Goal: Check status: Check status

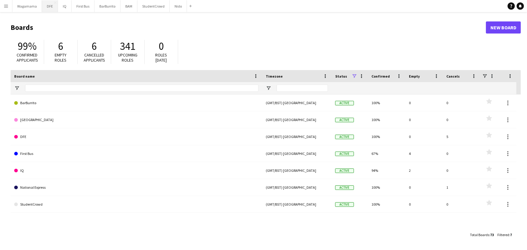
click at [52, 9] on button "DFE Close" at bounding box center [50, 6] width 16 height 12
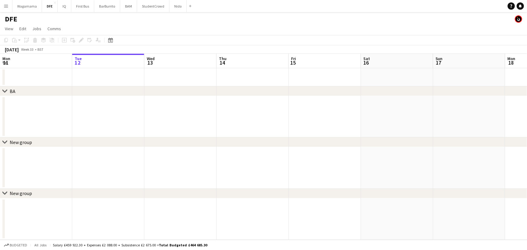
click at [16, 154] on app-calendar-viewport "Sat 9 Sun 10 Mon 11 Tue 12 Wed 13 Thu 14 Fri 15 Sat 16 Sun 17 Mon 18 Tue 19 Wed…" at bounding box center [263, 147] width 527 height 186
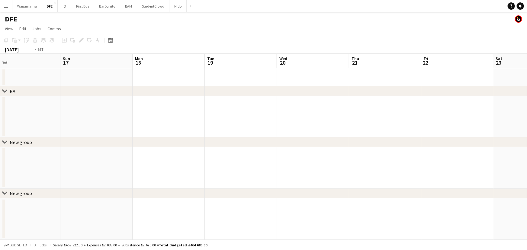
click at [65, 140] on div "chevron-right BA chevron-right New group chevron-right New group Thu 14 Fri 15 …" at bounding box center [263, 147] width 527 height 186
drag, startPoint x: 266, startPoint y: 149, endPoint x: 332, endPoint y: 136, distance: 66.4
click at [56, 166] on div "chevron-right BA chevron-right New group chevron-right New group Sun 17 Mon 18 …" at bounding box center [263, 147] width 527 height 186
click at [117, 141] on div "chevron-right BA chevron-right New group chevron-right New group Sun 17 Mon 18 …" at bounding box center [263, 147] width 527 height 186
click at [26, 120] on app-calendar-viewport "Tue 19 Wed 20 Thu 21 Fri 22 Sat 23 Sun 24 Mon 25 Tue 26 Wed 27 Thu 28 Fri 29 Sa…" at bounding box center [263, 147] width 527 height 186
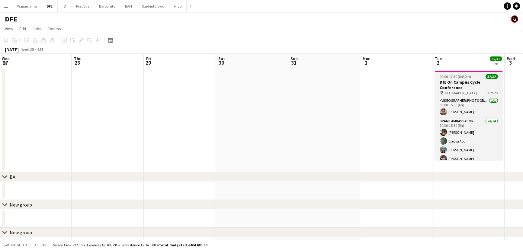
drag, startPoint x: 212, startPoint y: 86, endPoint x: 264, endPoint y: 92, distance: 51.7
click at [37, 90] on app-calendar-viewport "Sun 24 Mon 25 Tue 26 Wed 27 Thu 28 Fri 29 Sat 30 Sun 31 Mon 1 Tue 2 32/32 1 Job…" at bounding box center [261, 155] width 523 height 202
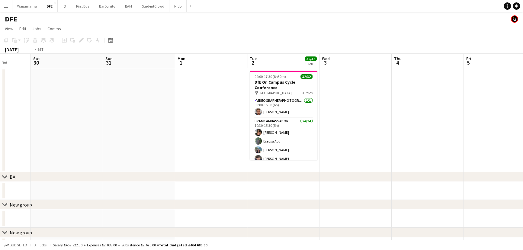
drag, startPoint x: 52, startPoint y: 88, endPoint x: 166, endPoint y: 88, distance: 114.1
click at [31, 88] on app-calendar-viewport "Tue 26 Wed 27 Thu 28 Fri 29 Sat 30 Sun 31 Mon 1 Tue 2 32/32 1 Job Wed 3 Thu 4 F…" at bounding box center [261, 155] width 523 height 202
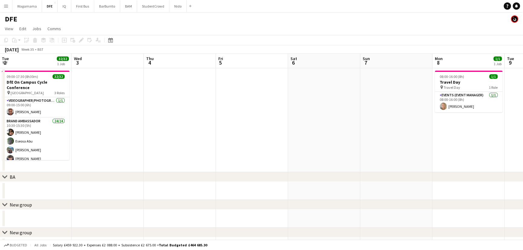
drag, startPoint x: 179, startPoint y: 94, endPoint x: 152, endPoint y: 97, distance: 27.4
click at [152, 97] on app-calendar-viewport "Fri 29 Sat 30 Sun 31 Mon 1 Tue 2 32/32 1 Job Wed 3 Thu 4 Fri 5 Sat 6 Sun 7 Mon …" at bounding box center [261, 155] width 523 height 202
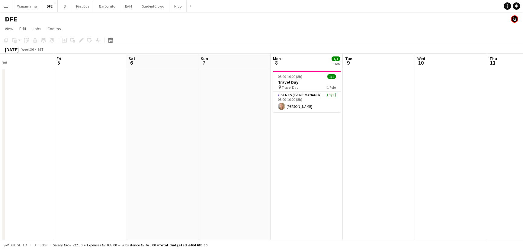
click at [37, 99] on app-calendar-viewport "Tue 2 32/32 1 Job Wed 3 Thu 4 Fri 5 Sat 6 Sun 7 Mon 8 1/1 1 Job Tue 9 Wed 10 Th…" at bounding box center [261, 190] width 523 height 273
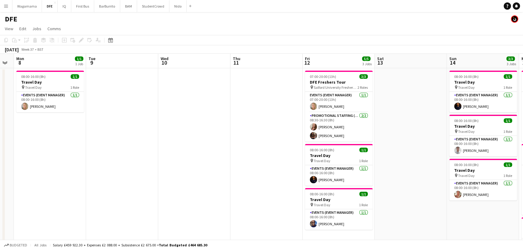
drag, startPoint x: 287, startPoint y: 111, endPoint x: 191, endPoint y: 108, distance: 96.7
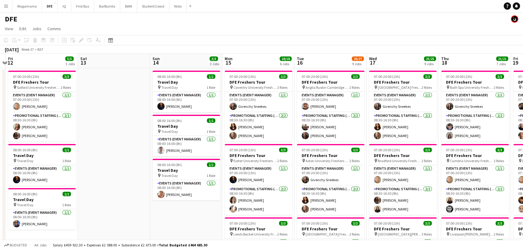
drag, startPoint x: 397, startPoint y: 114, endPoint x: 177, endPoint y: 117, distance: 220.2
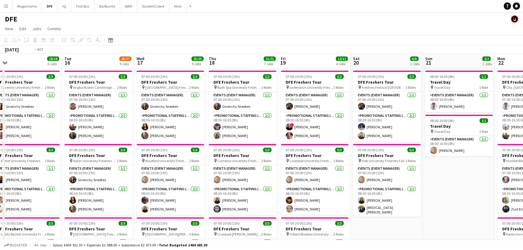
drag, startPoint x: 449, startPoint y: 105, endPoint x: 165, endPoint y: 112, distance: 283.9
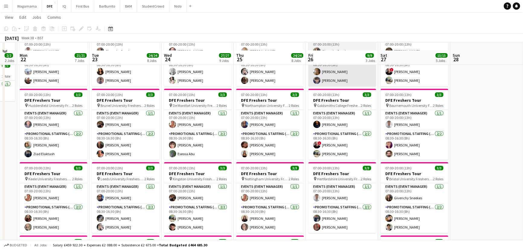
scroll to position [110, 0]
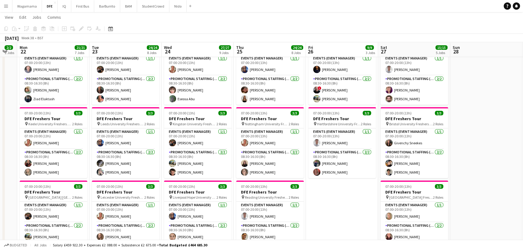
click at [366, 24] on app-toolbar "Copy Paste Paste Ctrl+V Paste with crew Ctrl+Shift+V Paste linked Job [GEOGRAPH…" at bounding box center [261, 29] width 523 height 10
